Goal: Task Accomplishment & Management: Use online tool/utility

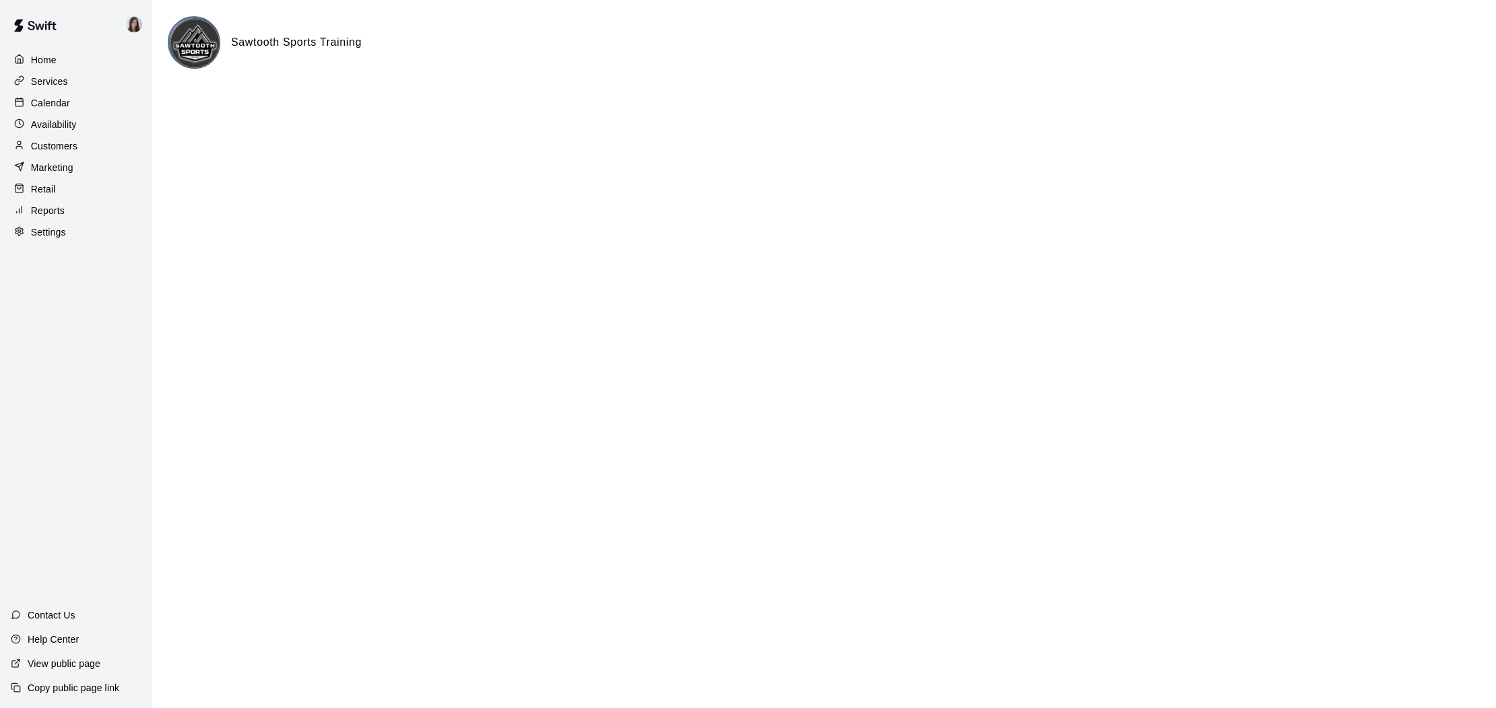
click at [46, 207] on p "Reports" at bounding box center [48, 210] width 34 height 13
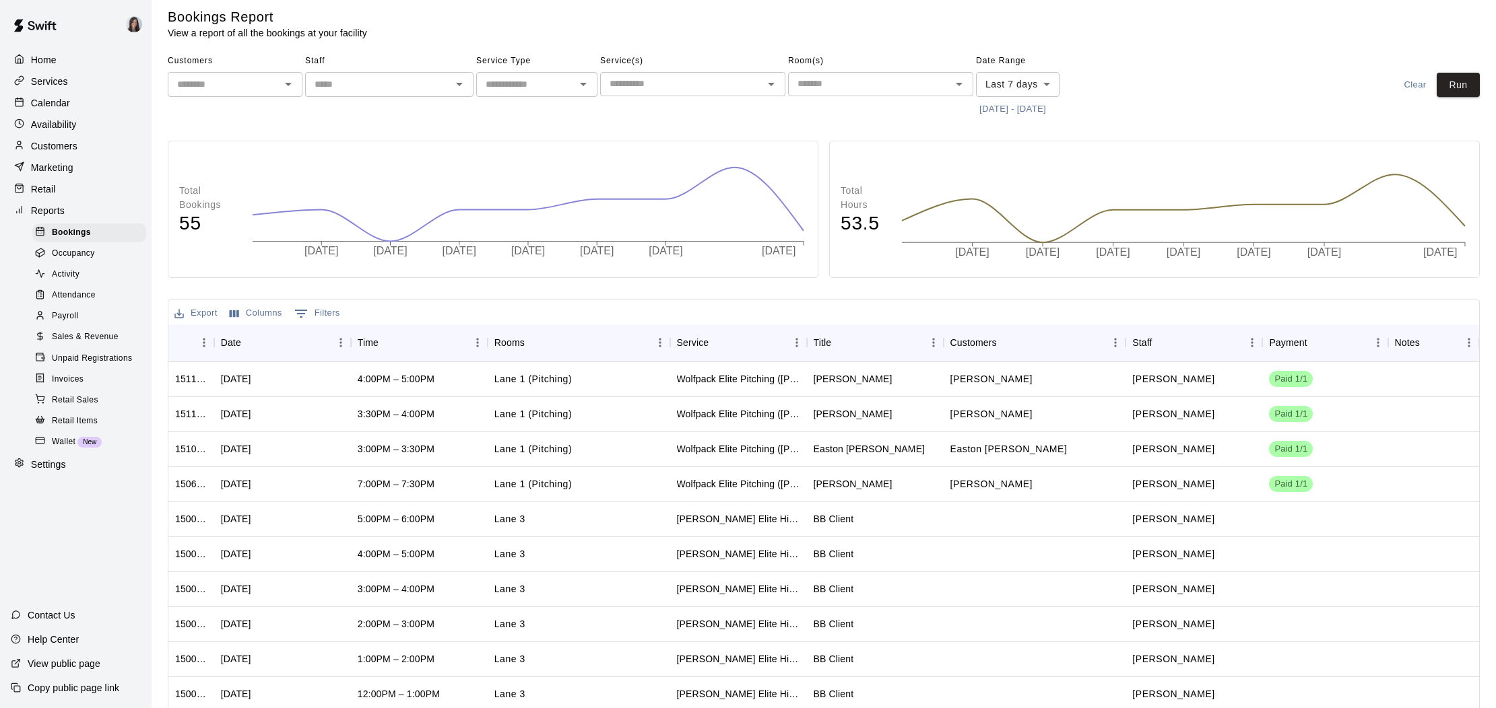
click at [1004, 108] on button "[DATE] - [DATE]" at bounding box center [1012, 109] width 73 height 21
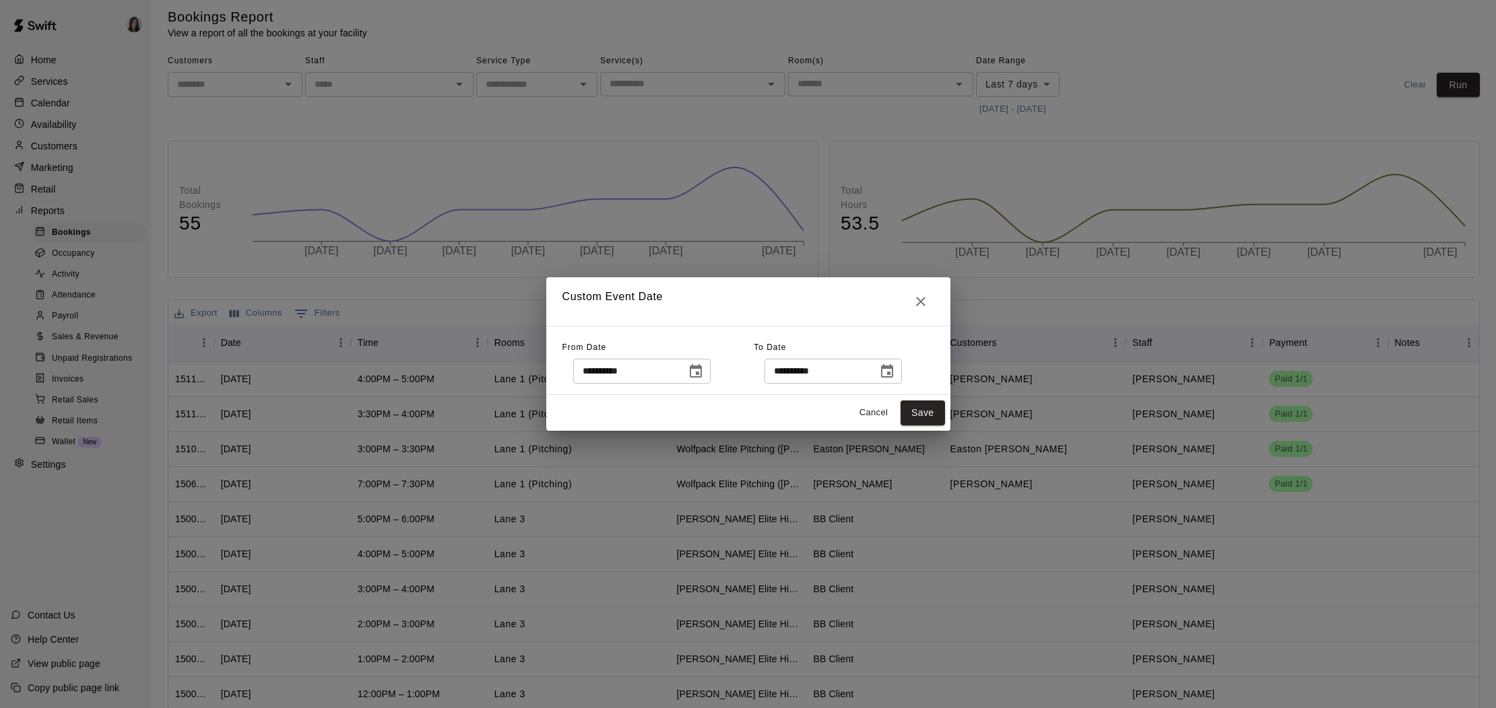
scroll to position [7, 0]
click at [700, 376] on icon "Choose date, selected date is Oct 3, 2025" at bounding box center [696, 370] width 12 height 13
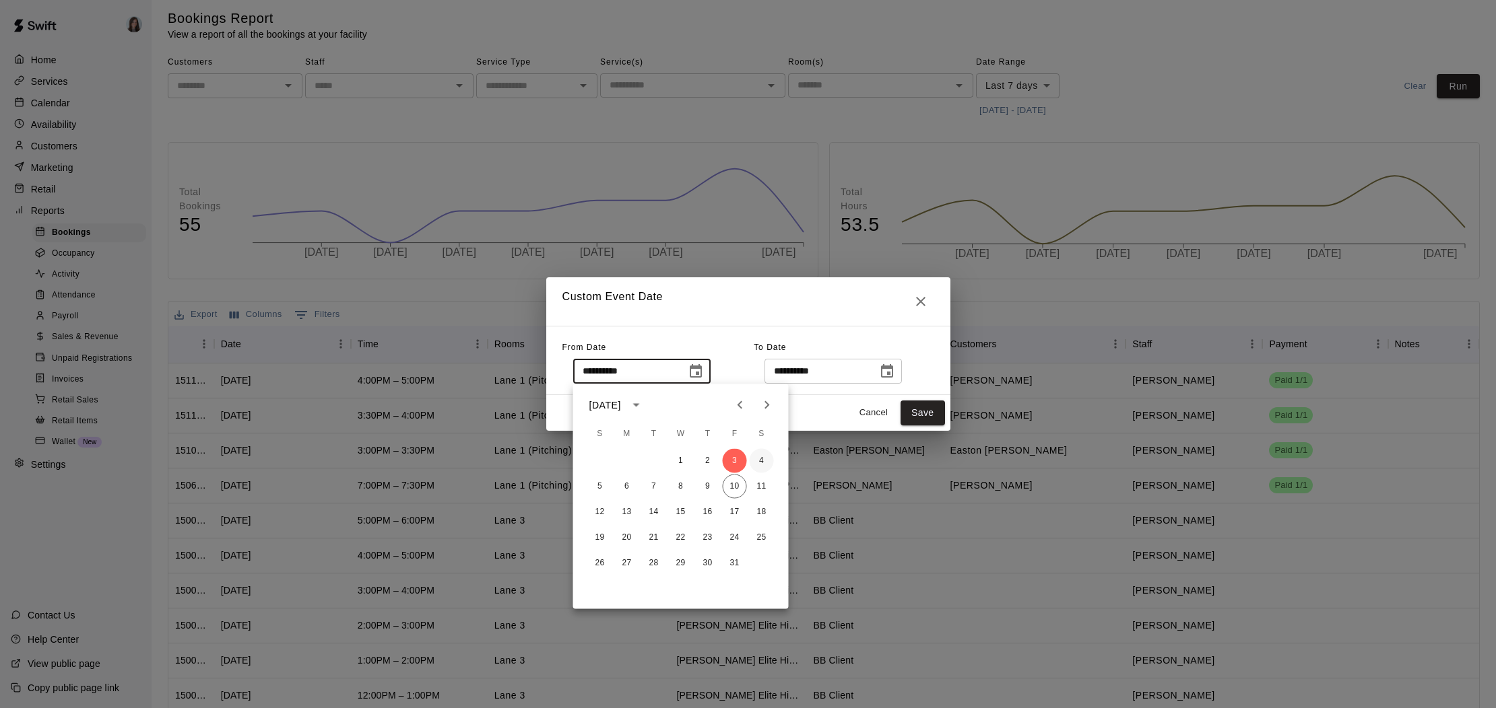
click at [761, 460] on button "4" at bounding box center [762, 461] width 24 height 24
type input "**********"
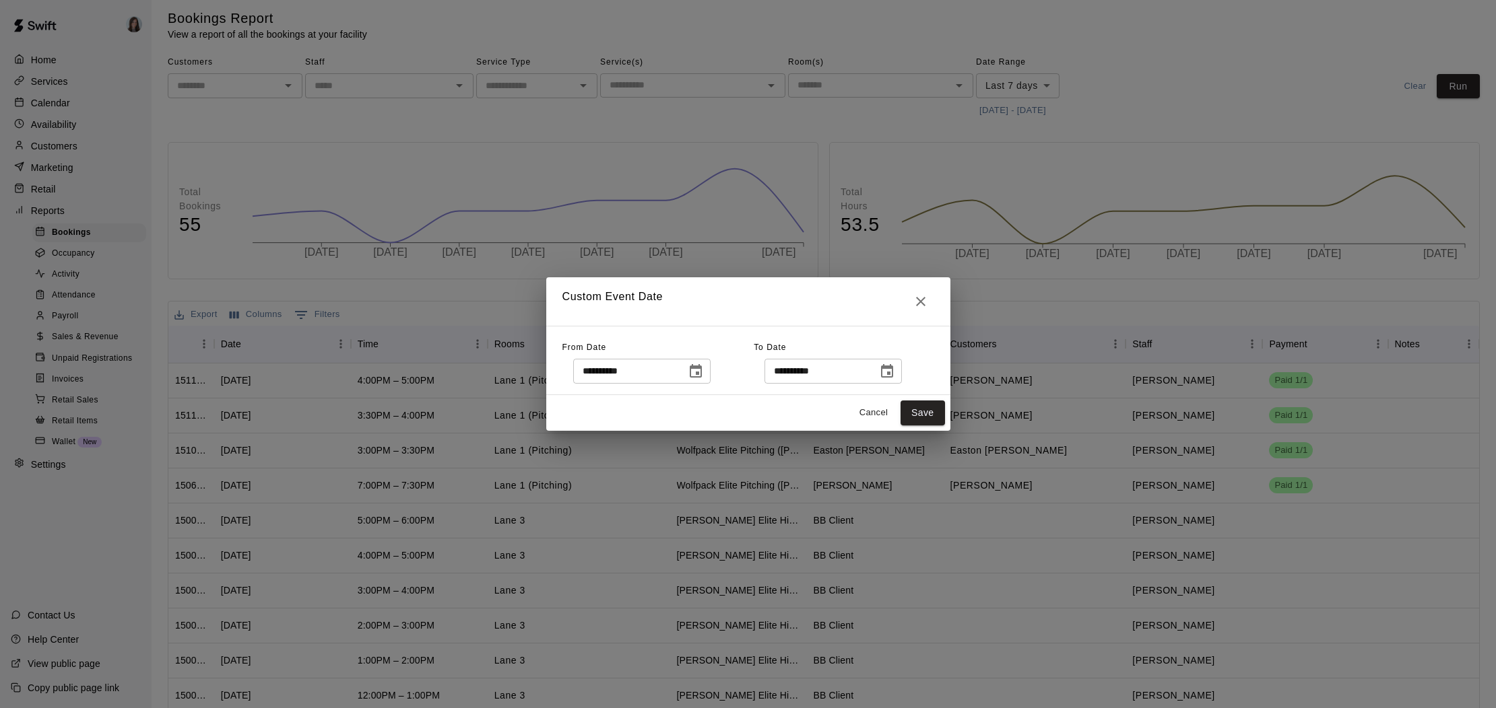
click at [894, 374] on icon "Choose date, selected date is Oct 10, 2025" at bounding box center [887, 372] width 16 height 16
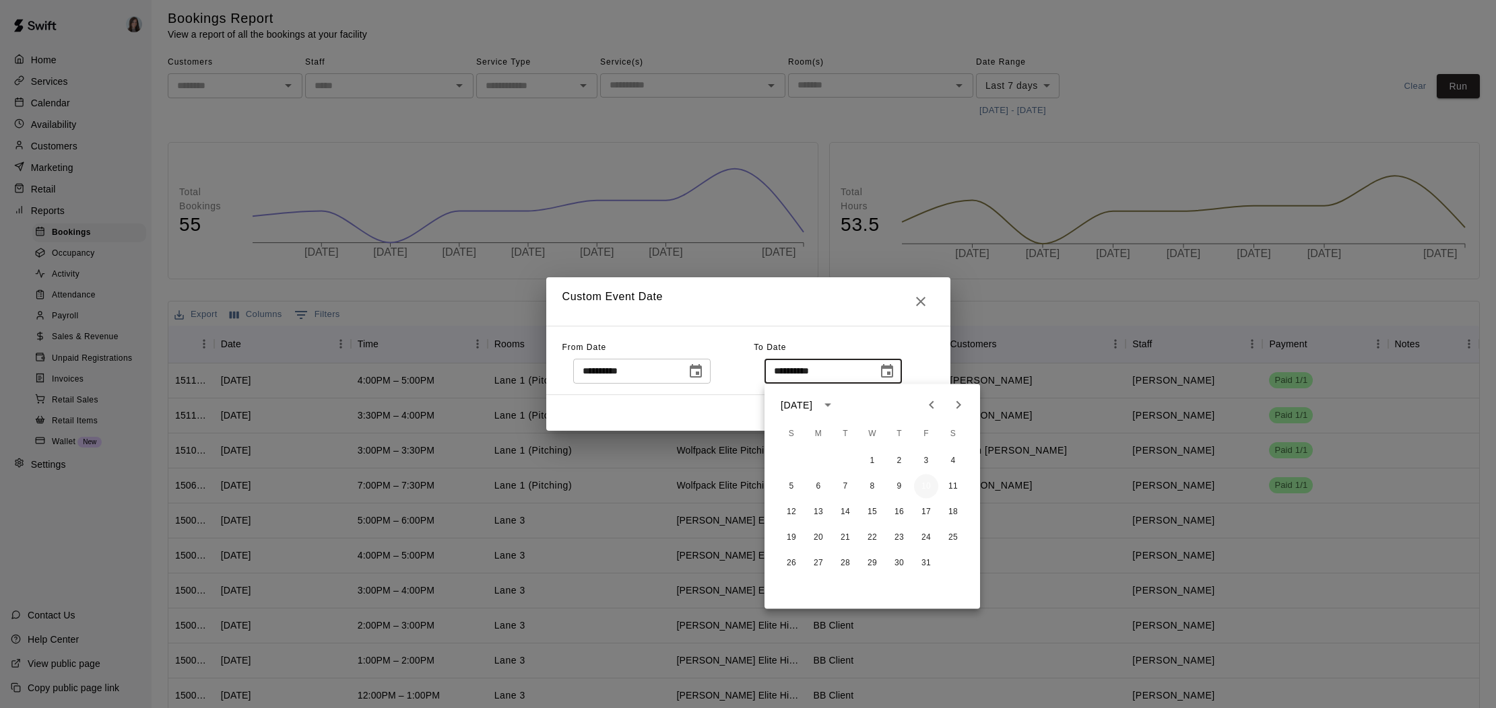
click at [925, 483] on button "10" at bounding box center [926, 487] width 24 height 24
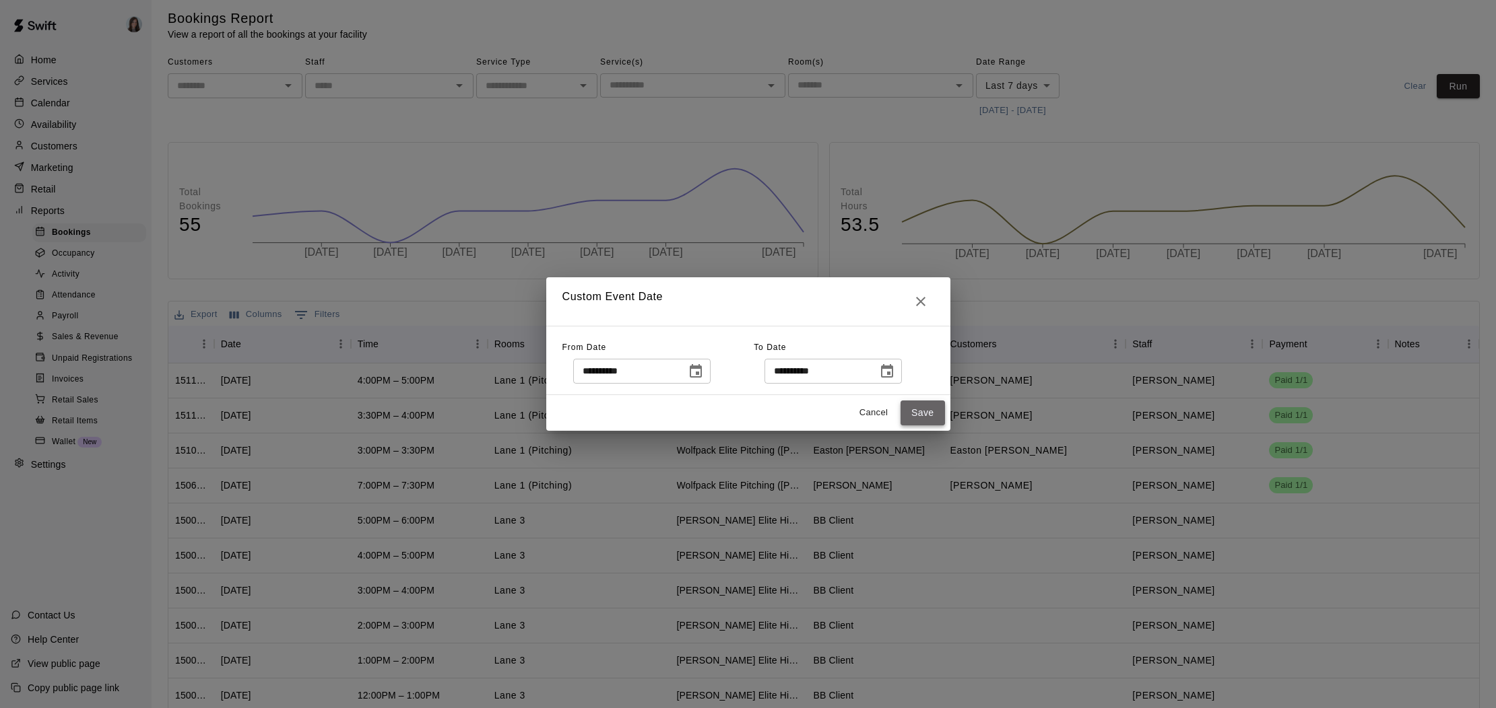
click at [917, 409] on button "Save" at bounding box center [922, 413] width 44 height 25
type input "******"
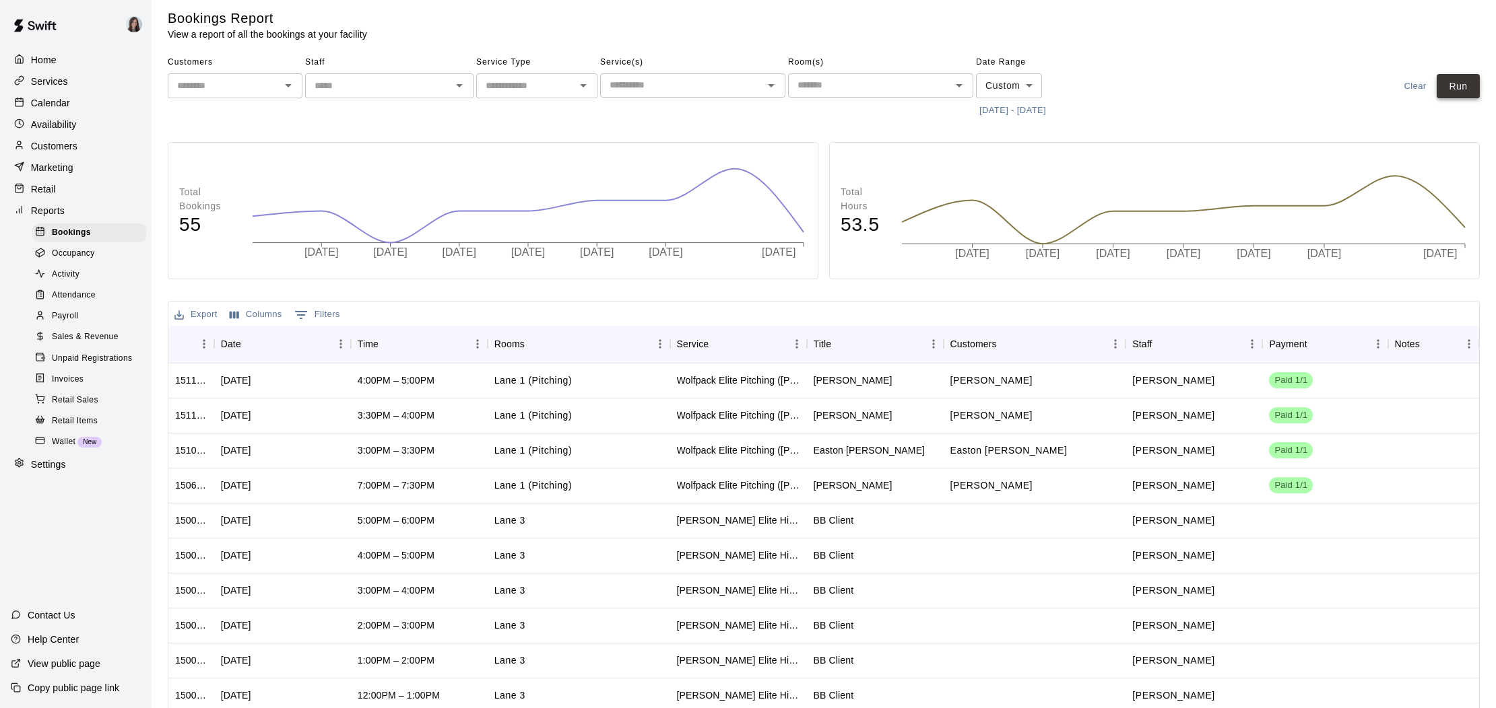
click at [1447, 90] on button "Run" at bounding box center [1457, 86] width 43 height 25
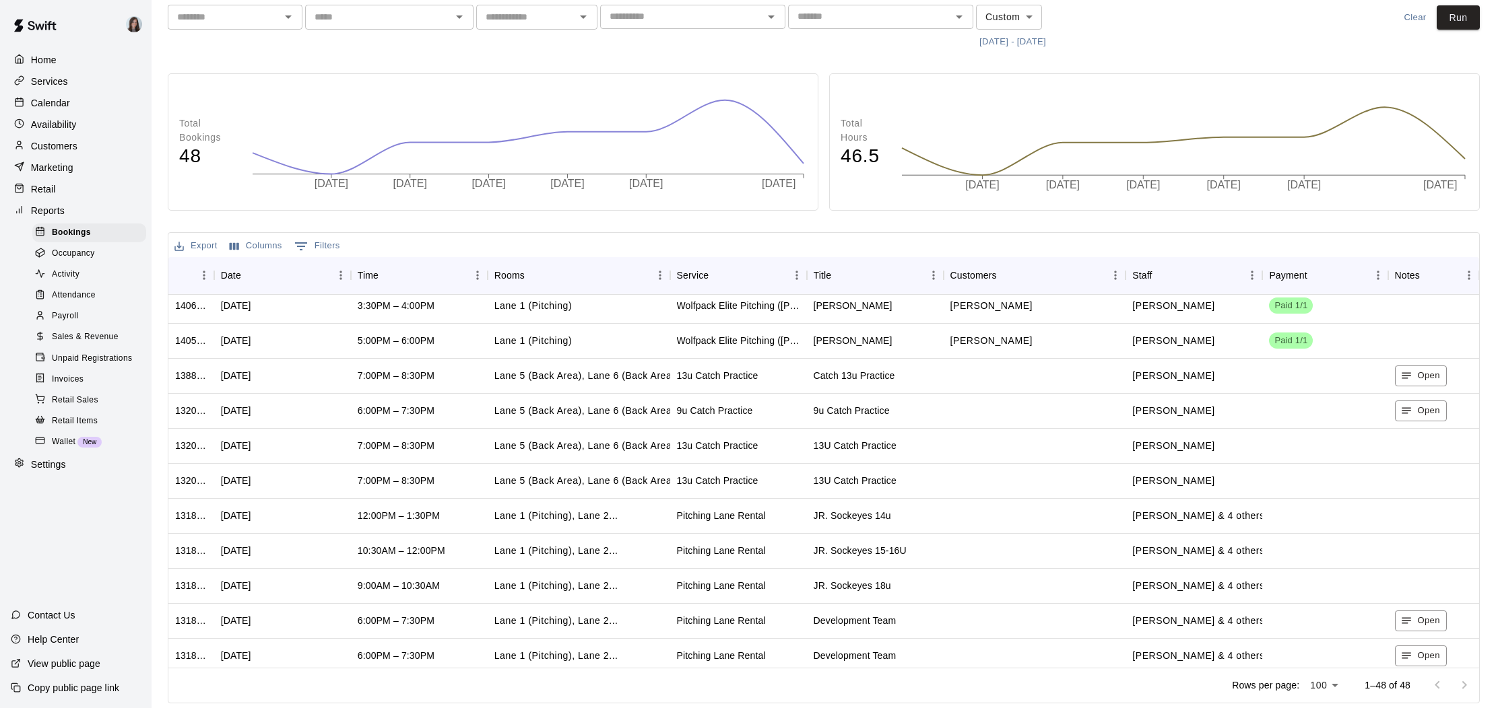
scroll to position [1308, 0]
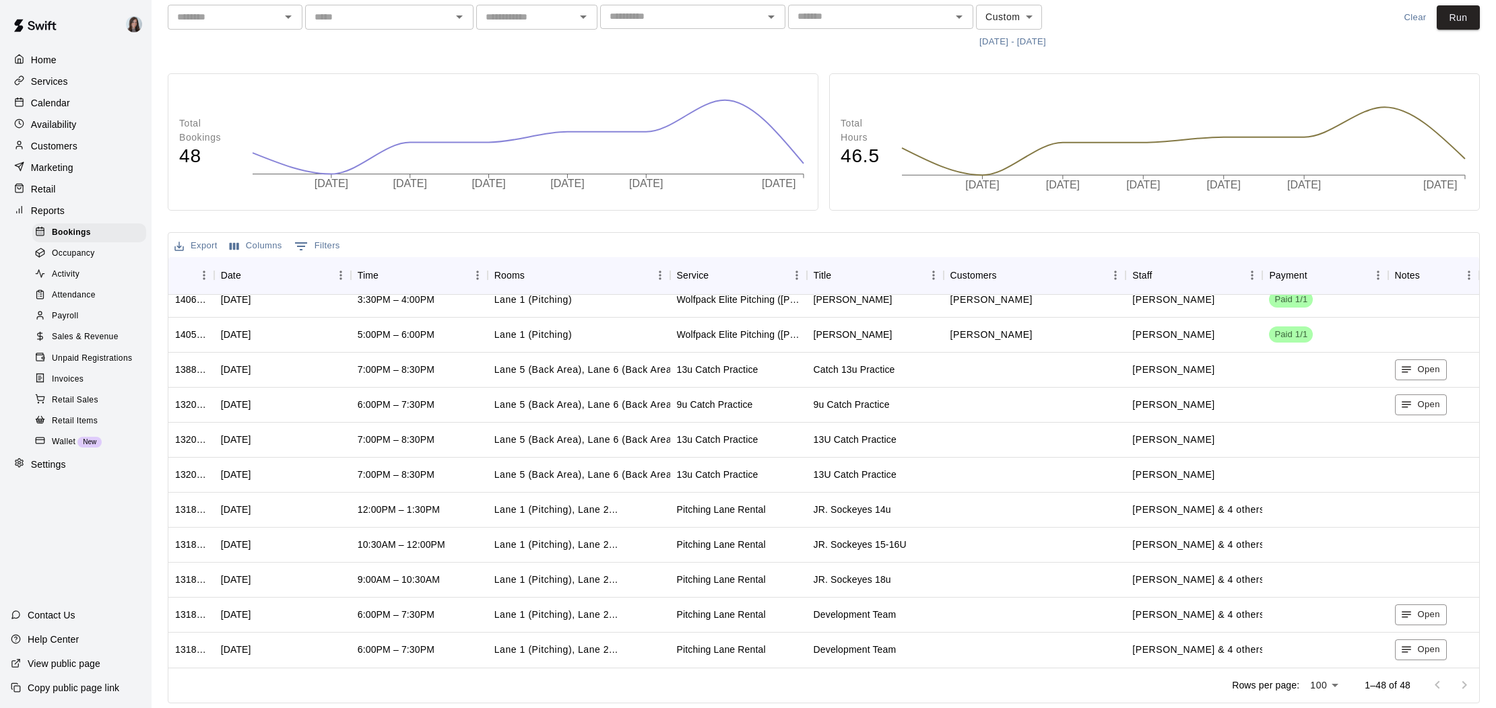
click at [195, 244] on button "Export" at bounding box center [196, 246] width 50 height 21
click at [215, 273] on li "Download as CSV" at bounding box center [223, 273] width 104 height 22
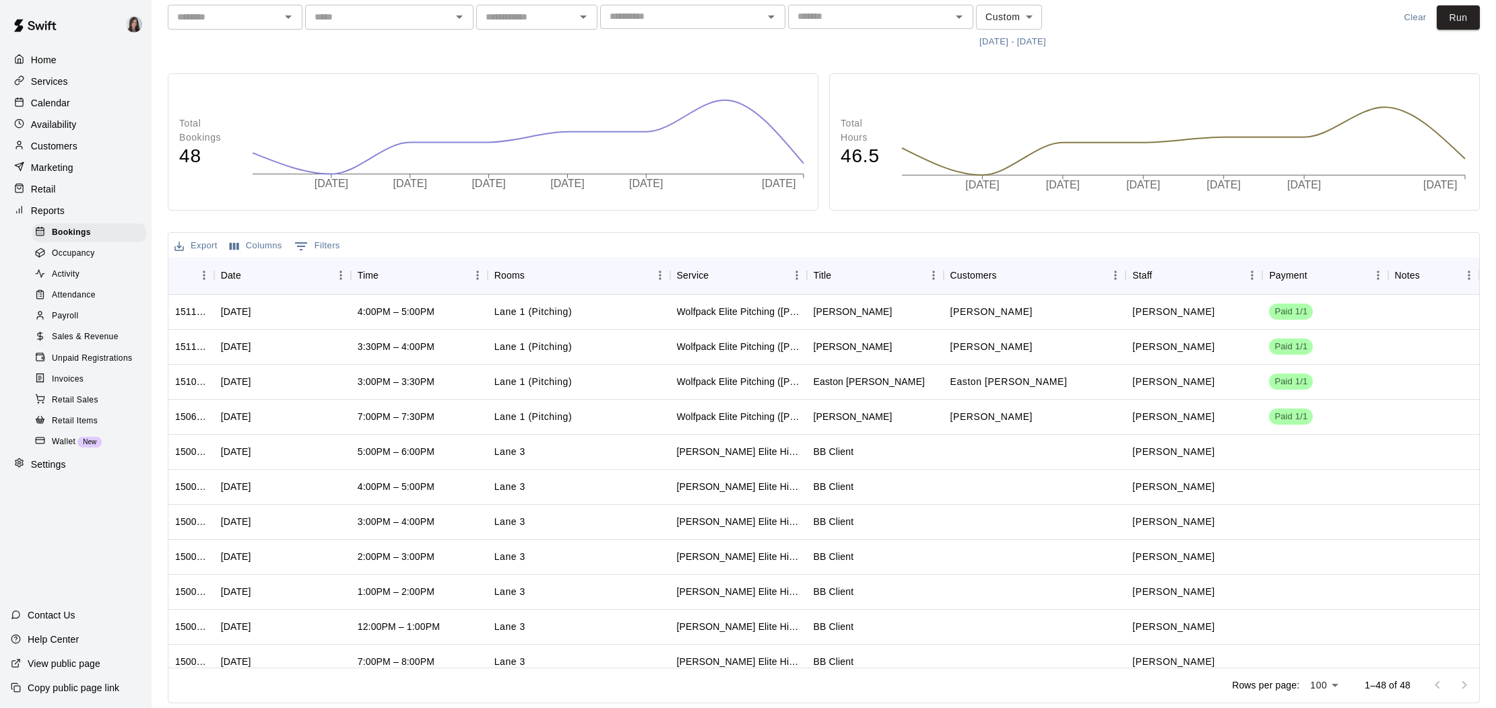
scroll to position [0, 0]
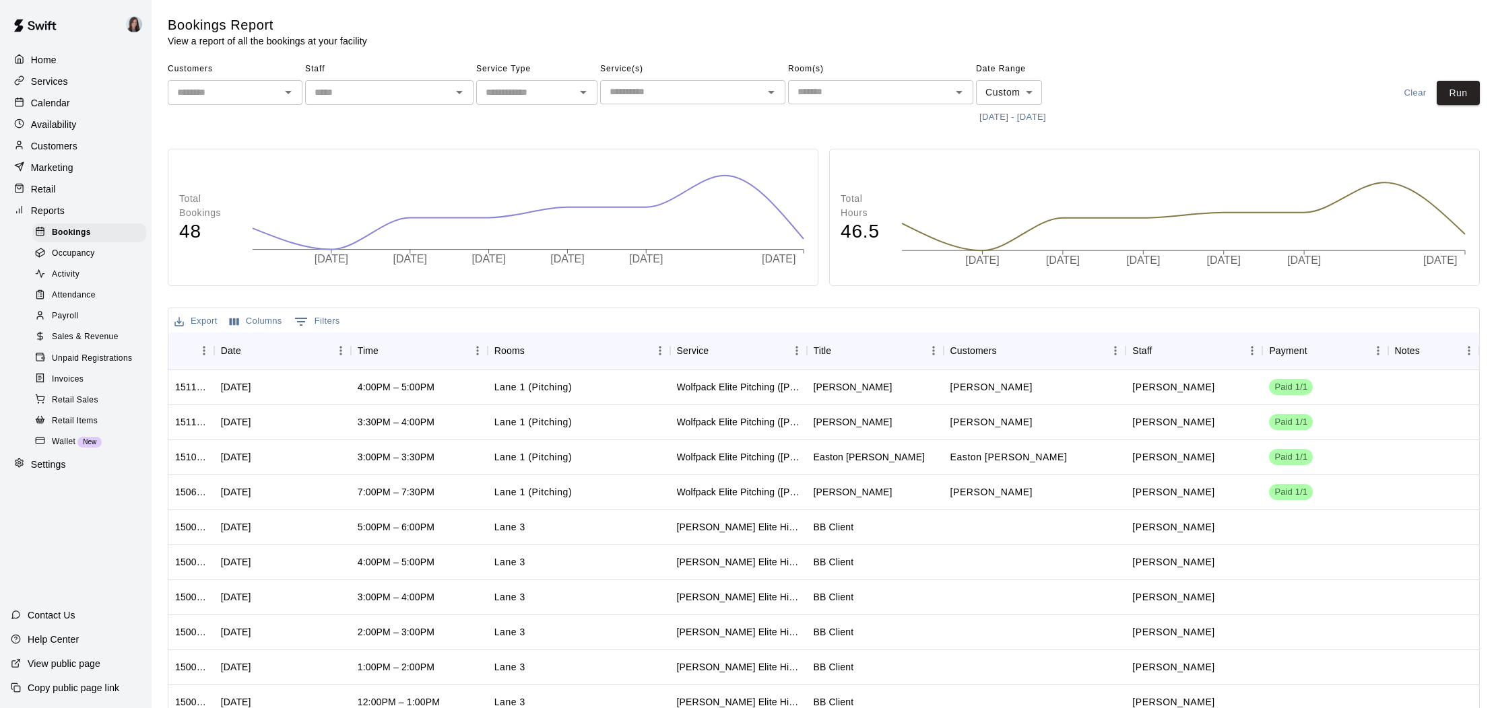
click at [67, 317] on span "Payroll" at bounding box center [65, 316] width 26 height 13
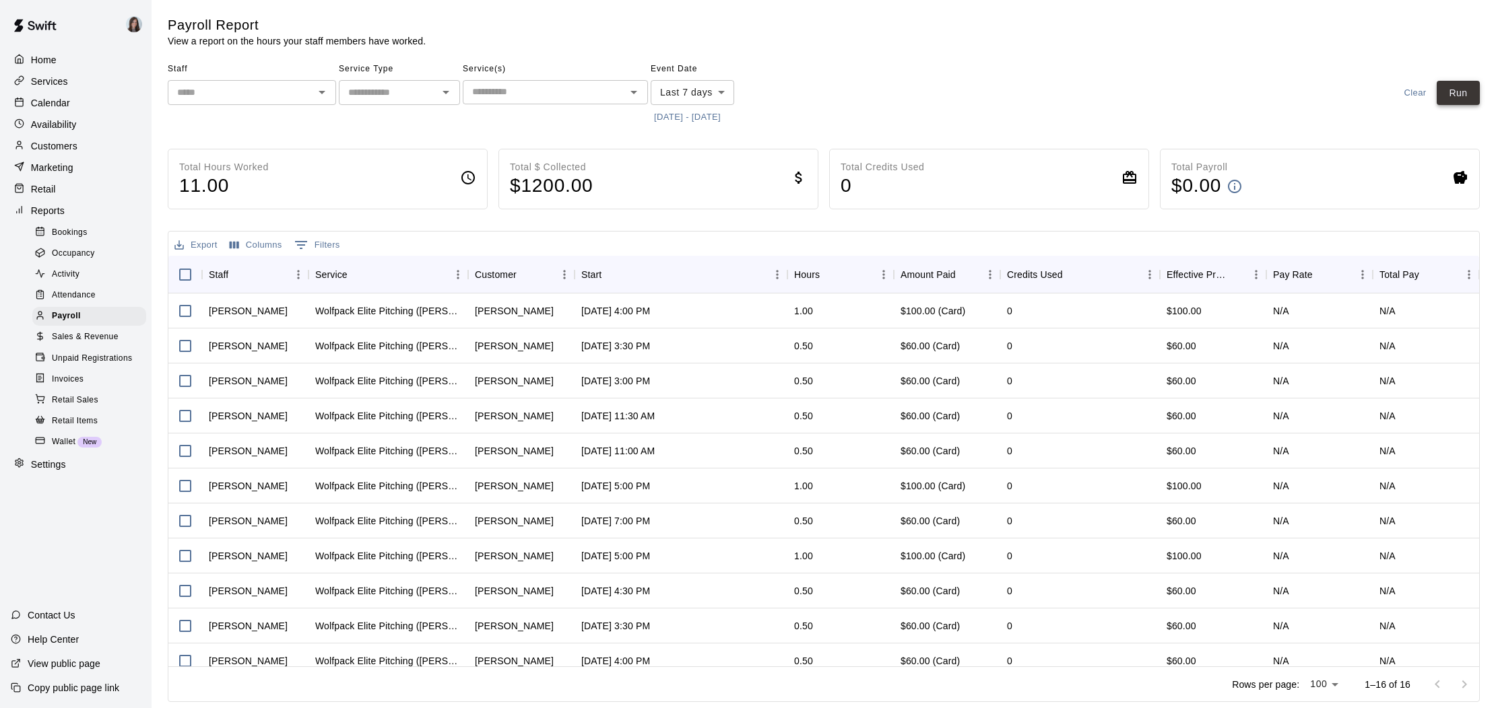
drag, startPoint x: 1459, startPoint y: 92, endPoint x: 1447, endPoint y: 92, distance: 12.8
click at [1459, 92] on button "Run" at bounding box center [1457, 93] width 43 height 25
click at [197, 243] on button "Export" at bounding box center [196, 245] width 50 height 21
click at [215, 274] on li "Download as CSV" at bounding box center [223, 272] width 104 height 22
click at [87, 339] on span "Sales & Revenue" at bounding box center [85, 337] width 67 height 13
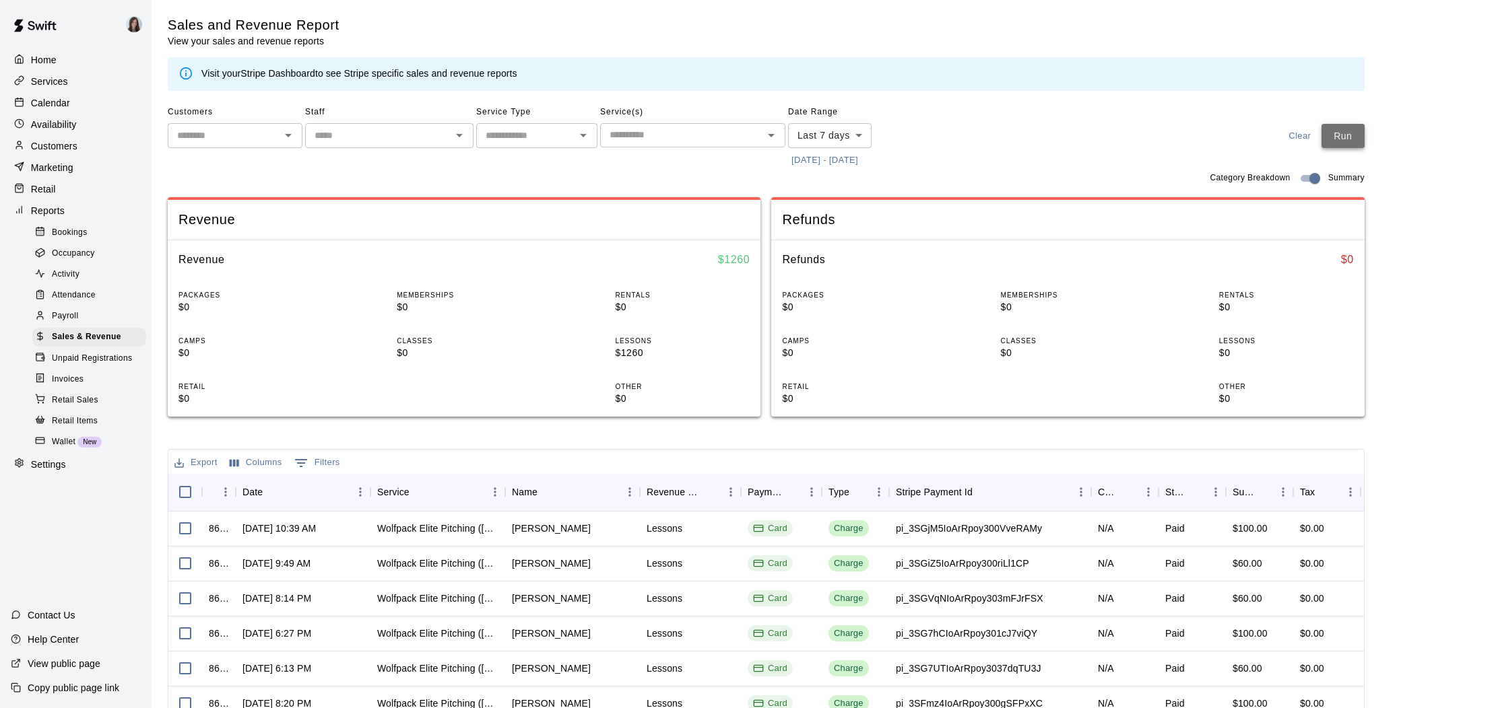
click at [1328, 138] on button "Run" at bounding box center [1342, 136] width 43 height 25
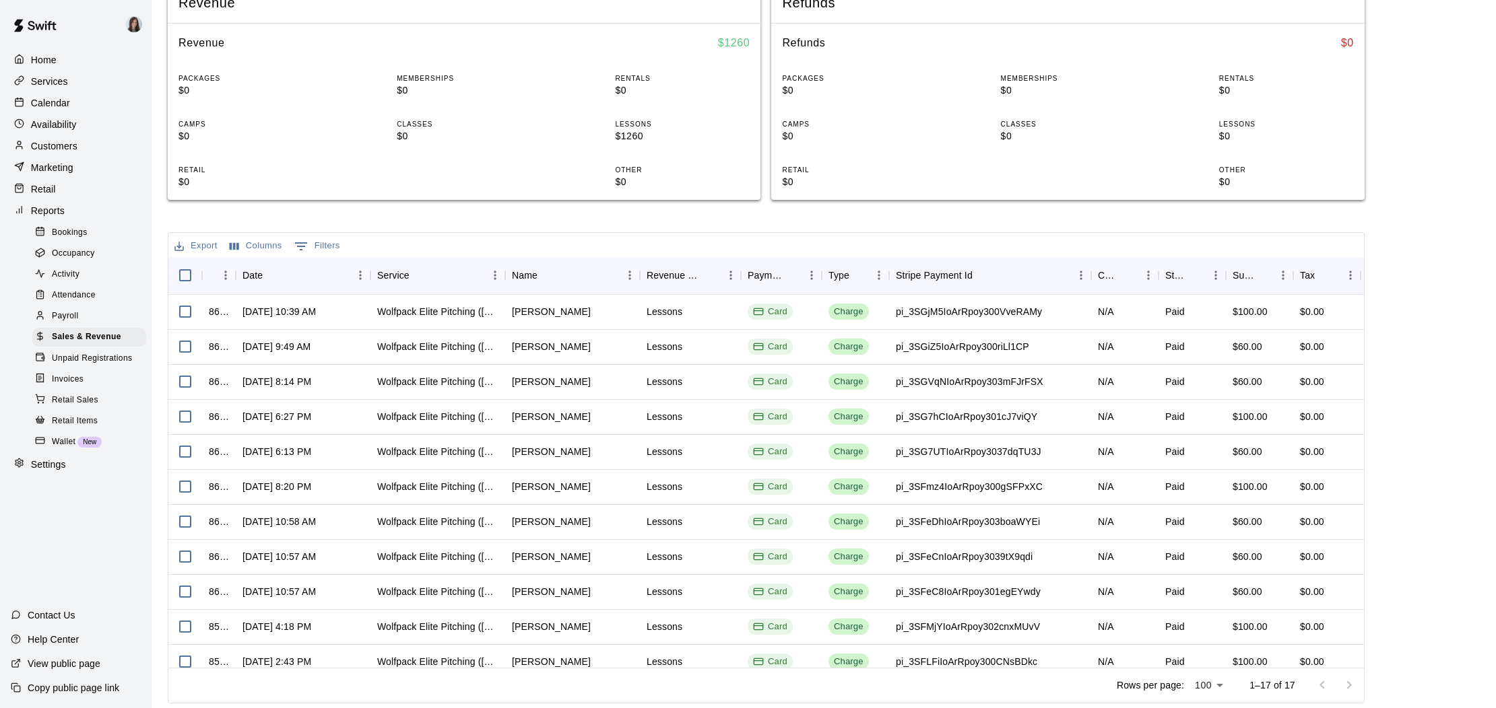
click at [69, 232] on span "Bookings" at bounding box center [70, 232] width 36 height 13
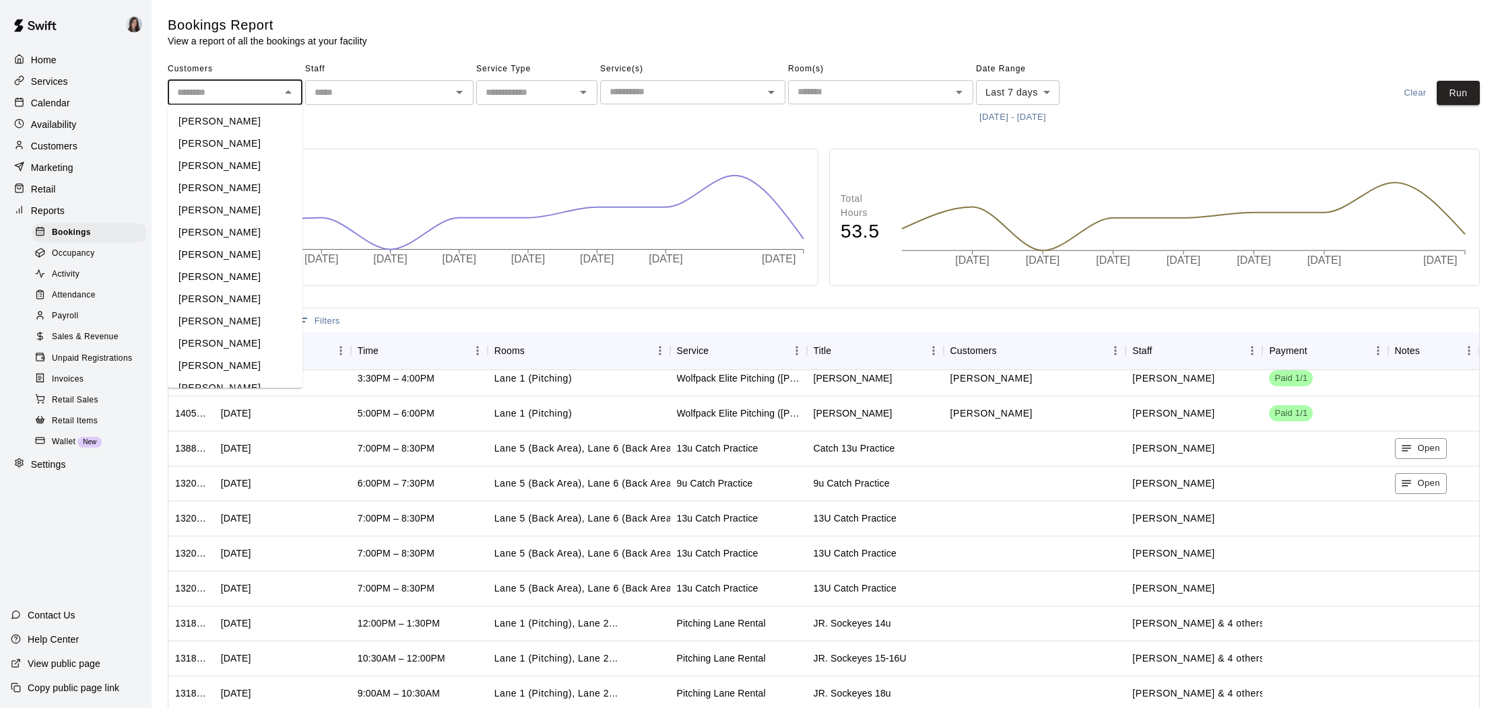
click at [249, 97] on input "text" at bounding box center [224, 92] width 104 height 17
click at [372, 97] on input "text" at bounding box center [378, 92] width 138 height 17
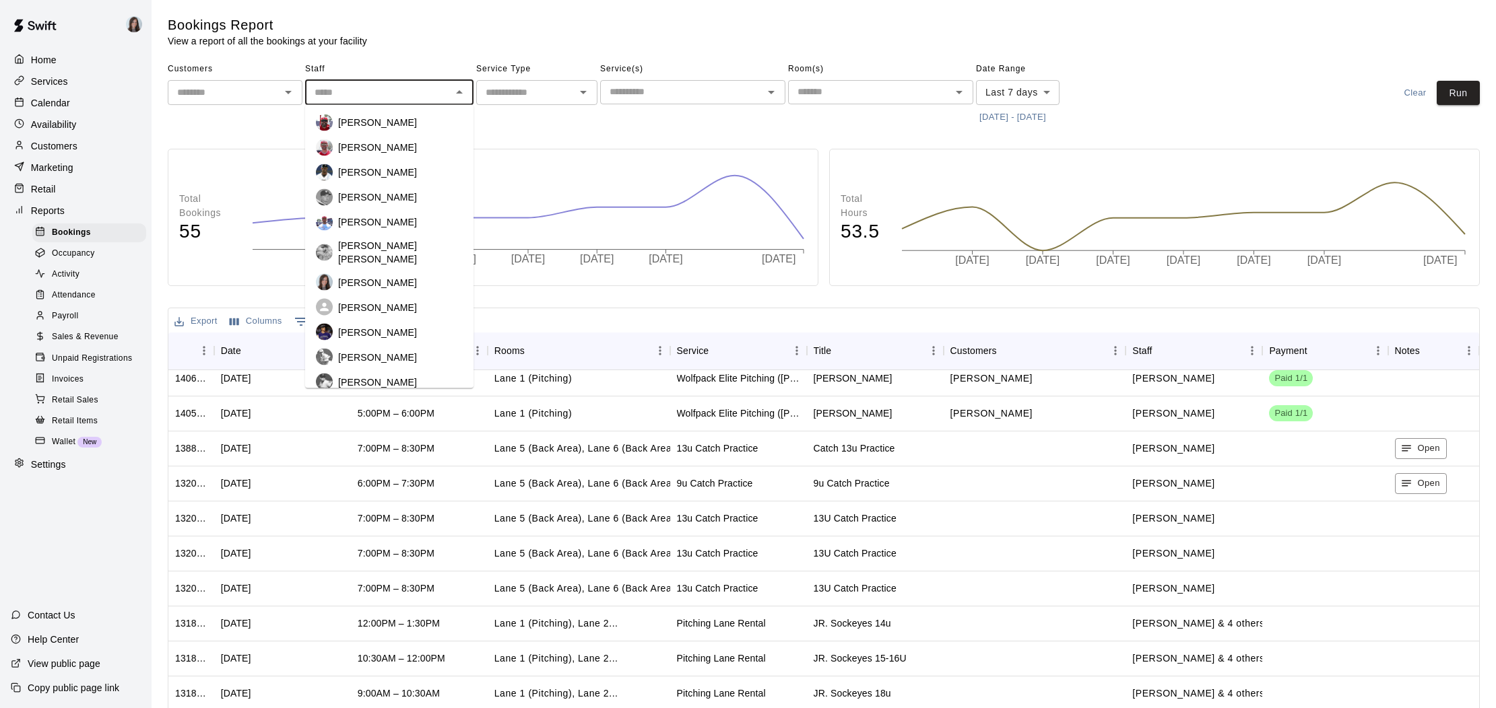
click at [544, 91] on input "text" at bounding box center [525, 92] width 91 height 17
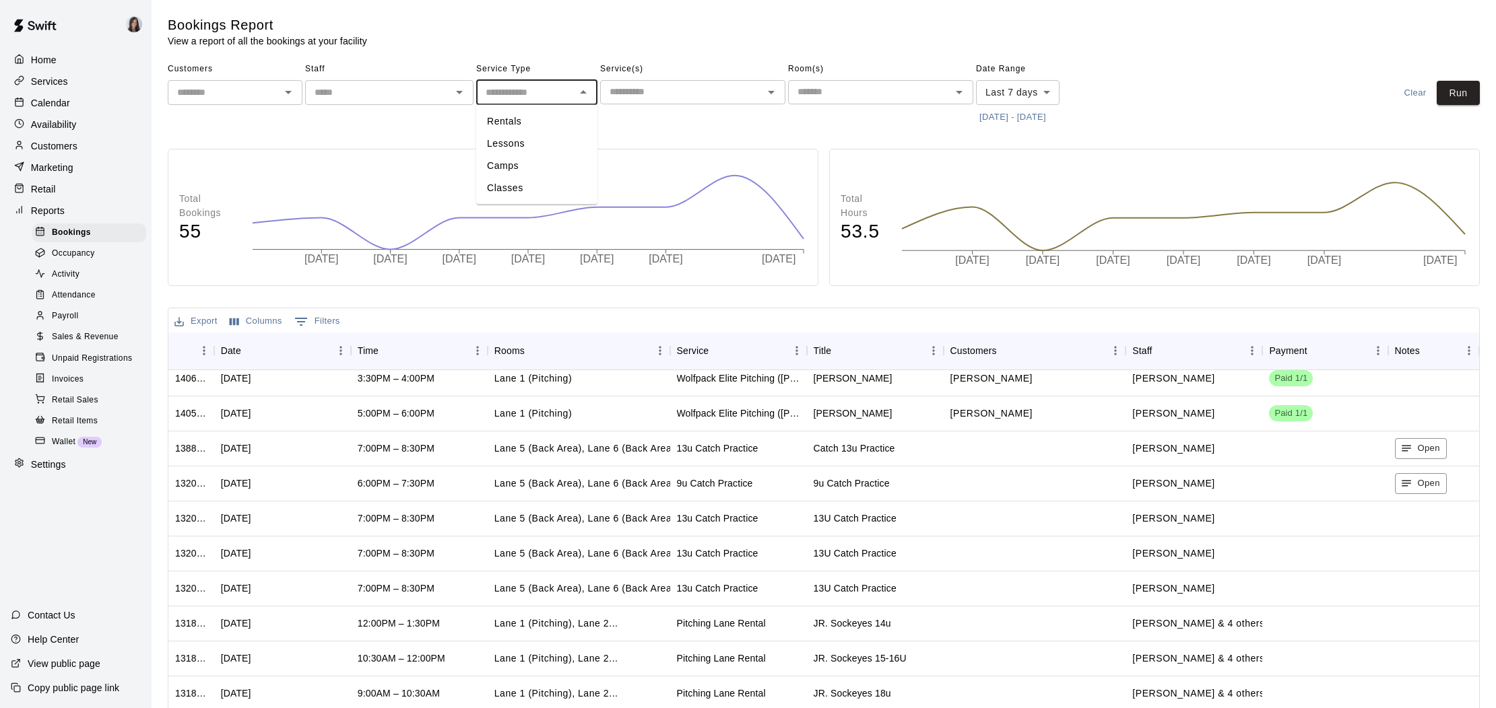
click at [513, 143] on li "Lessons" at bounding box center [536, 144] width 121 height 22
type input "*******"
click at [671, 94] on input "text" at bounding box center [681, 92] width 155 height 17
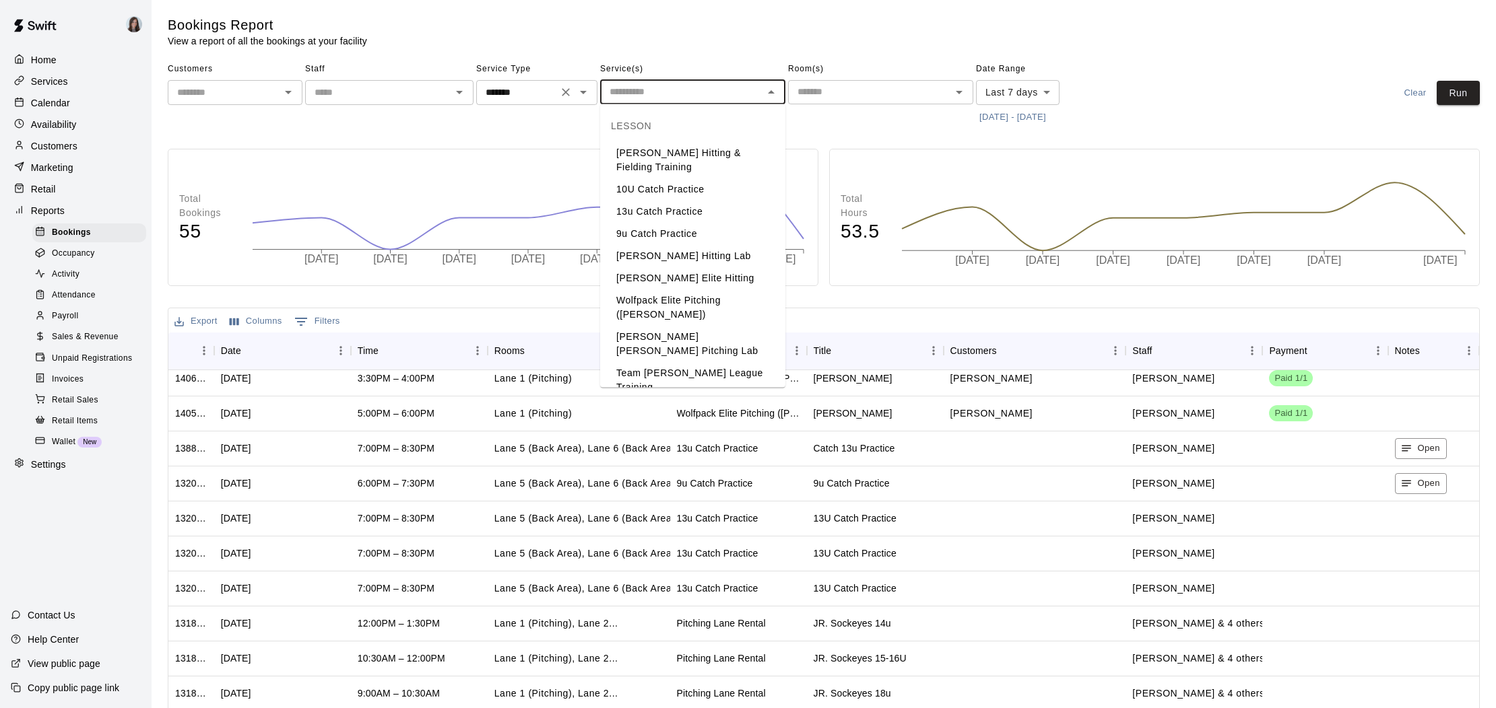
click at [540, 90] on input "*******" at bounding box center [516, 92] width 73 height 17
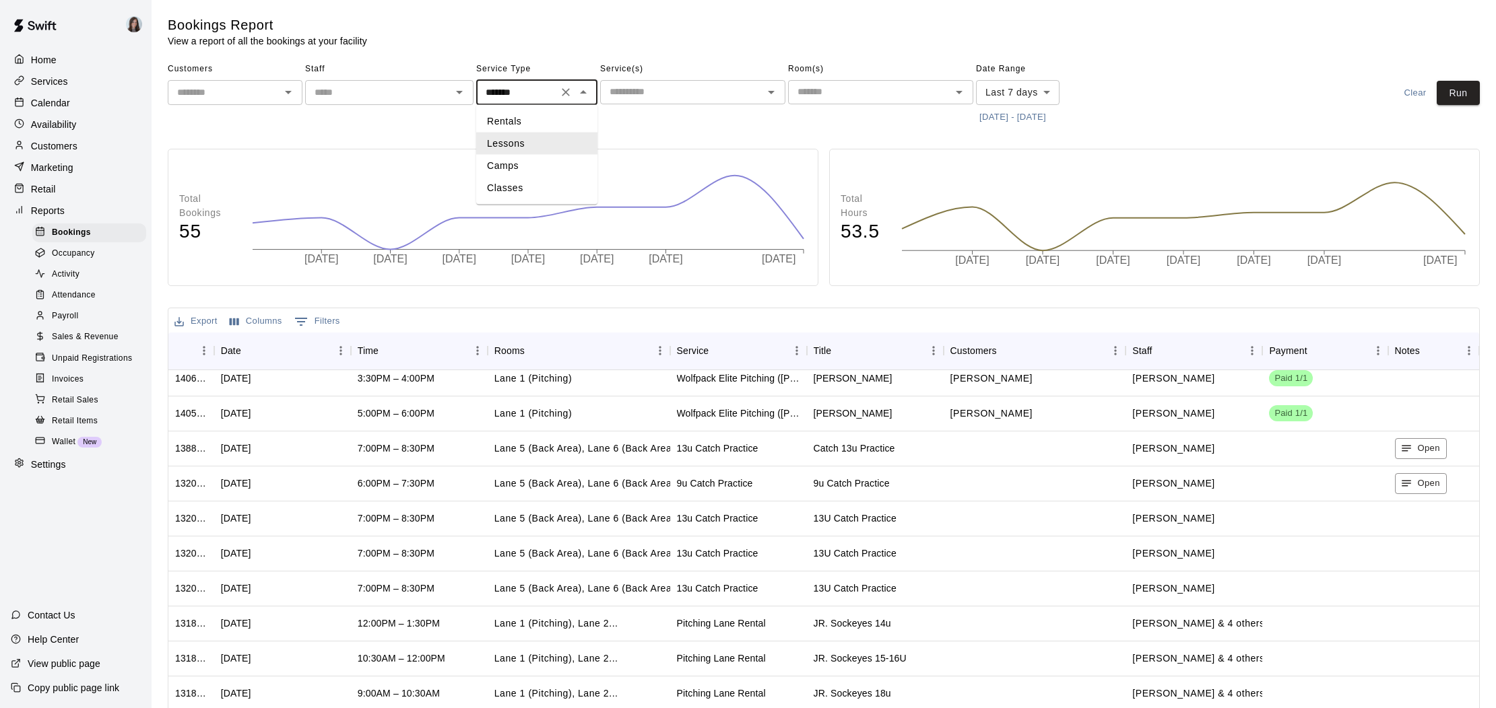
click at [566, 90] on icon "Clear" at bounding box center [565, 92] width 13 height 13
click at [321, 133] on main "Bookings Report View a report of all the bookings at your facility Customers ​ …" at bounding box center [824, 397] width 1312 height 763
click at [87, 272] on div "Activity" at bounding box center [89, 274] width 114 height 19
